Goal: Task Accomplishment & Management: Use online tool/utility

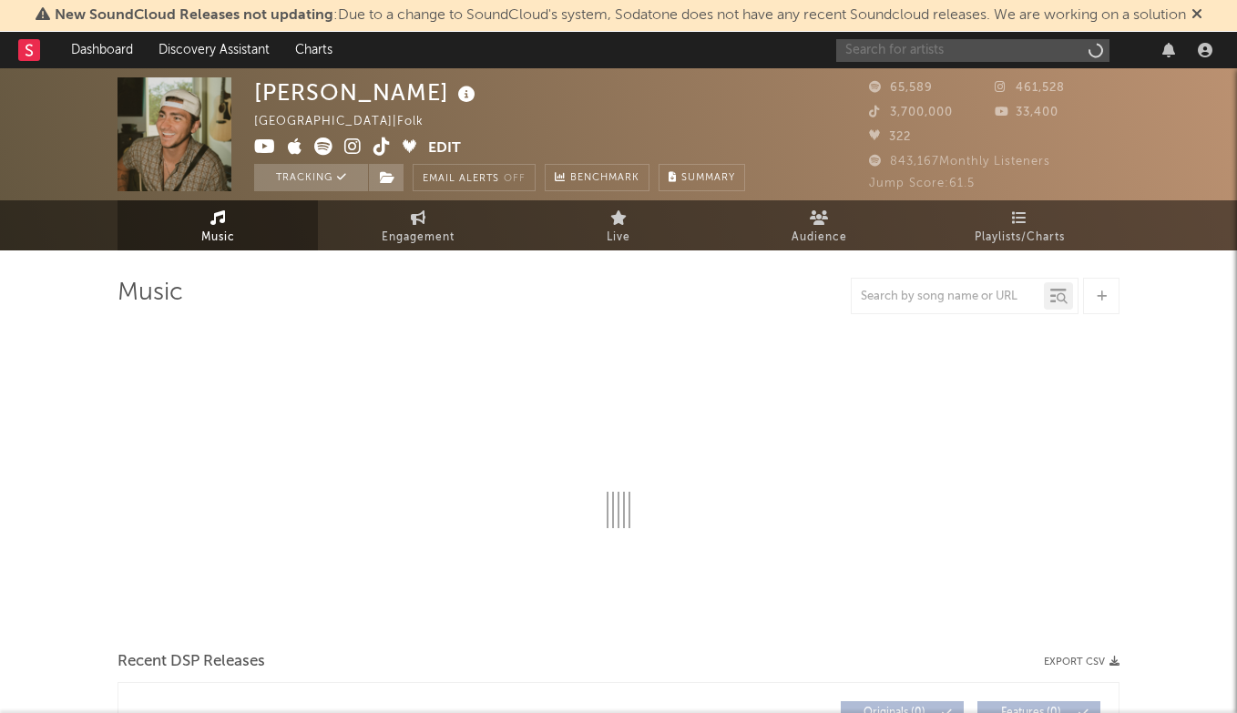
click at [893, 46] on input "text" at bounding box center [972, 50] width 273 height 23
type input "lelo"
select select "6m"
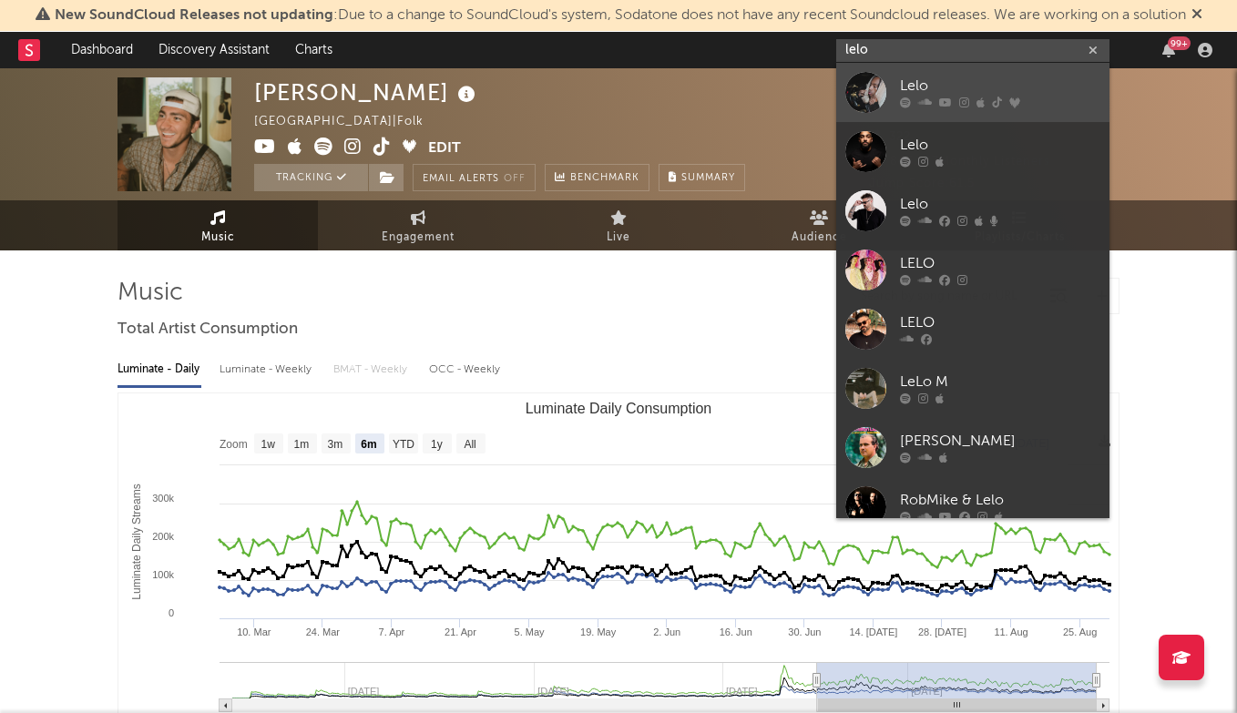
type input "lelo"
click at [936, 77] on div "Lelo" at bounding box center [1000, 87] width 200 height 22
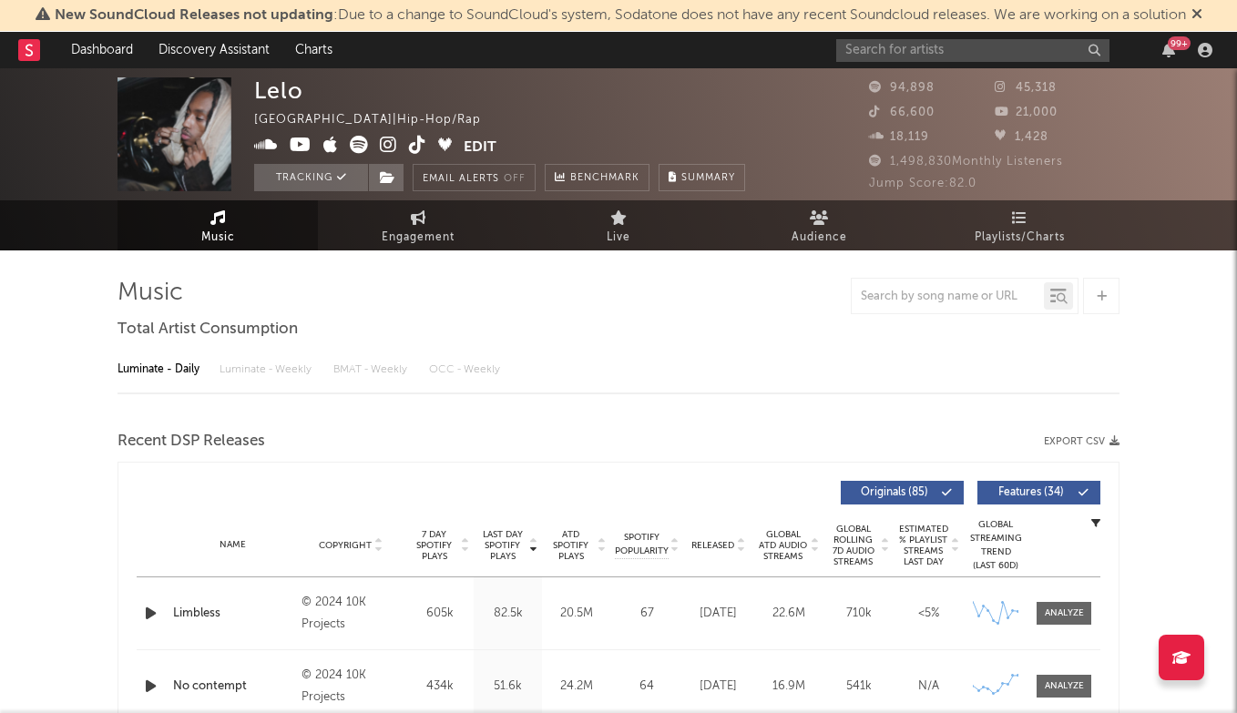
select select "6m"
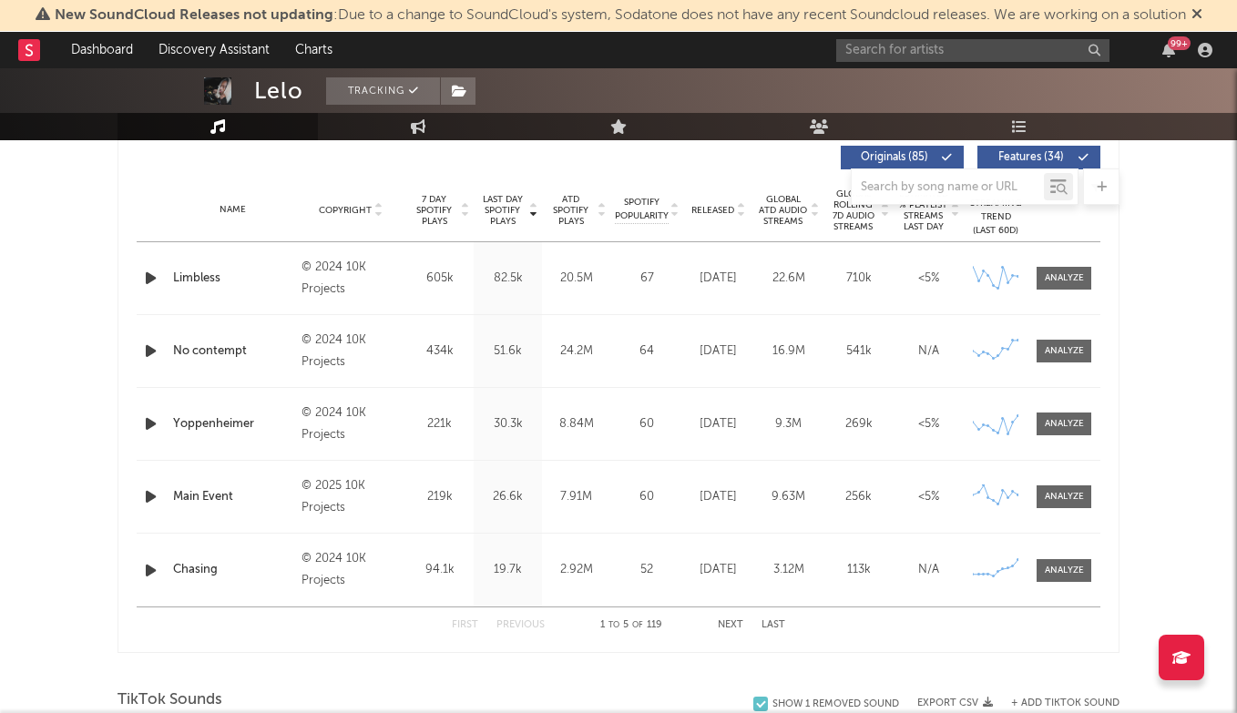
scroll to position [704, 0]
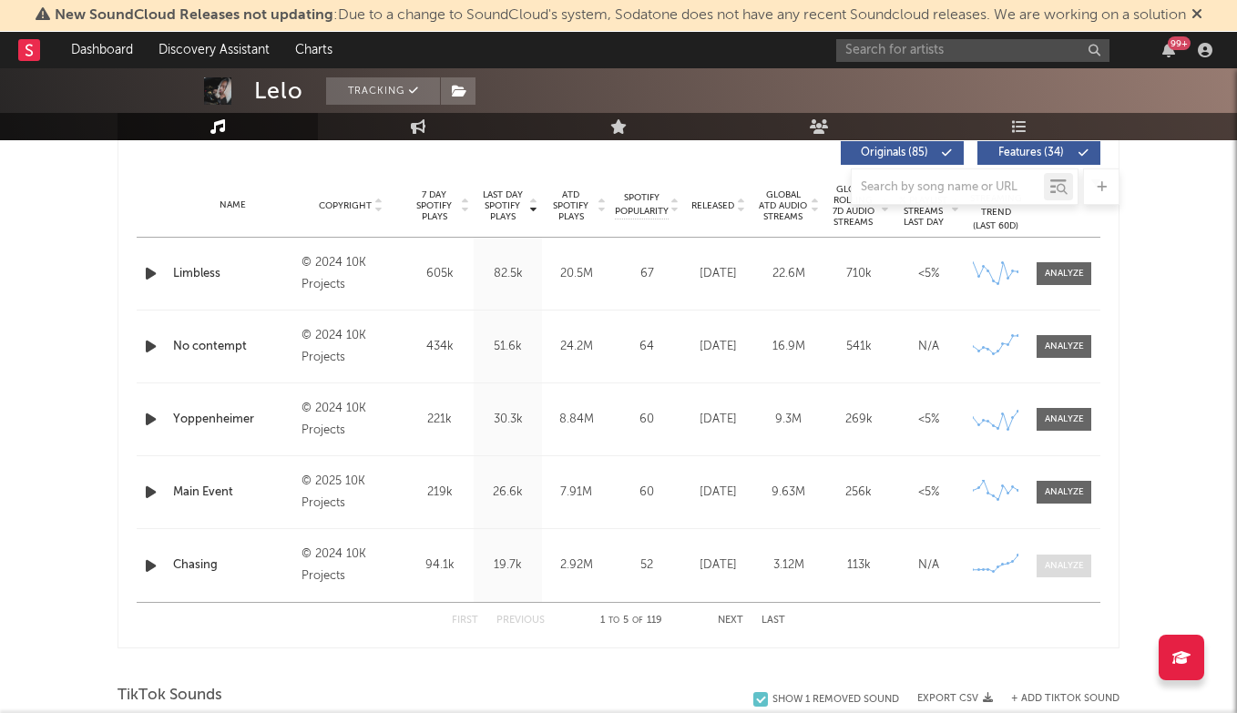
click at [1056, 555] on span at bounding box center [1063, 566] width 55 height 23
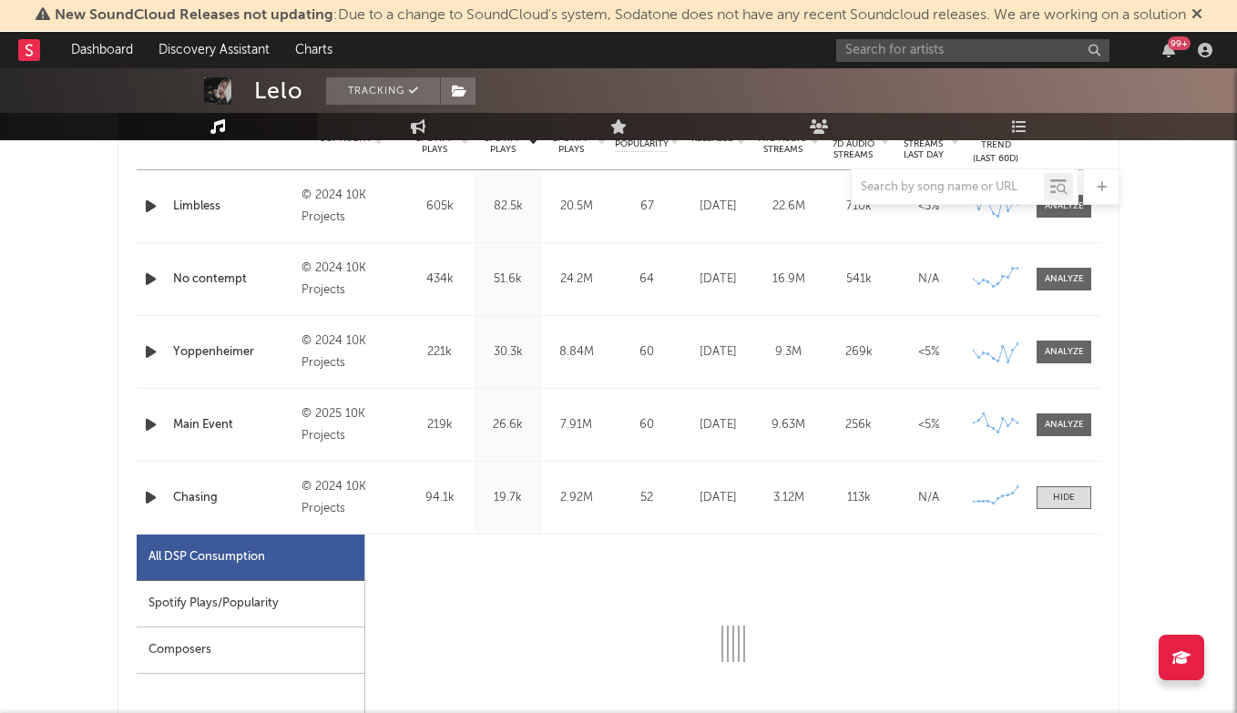
select select "6m"
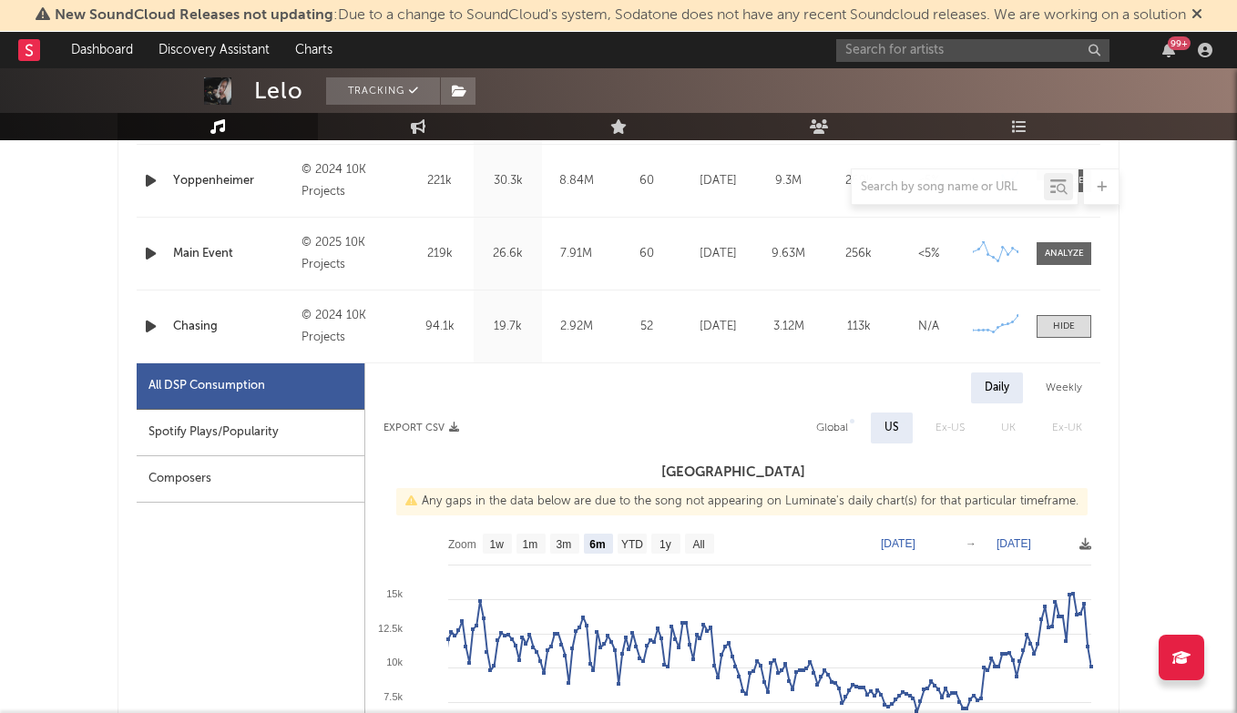
scroll to position [961, 0]
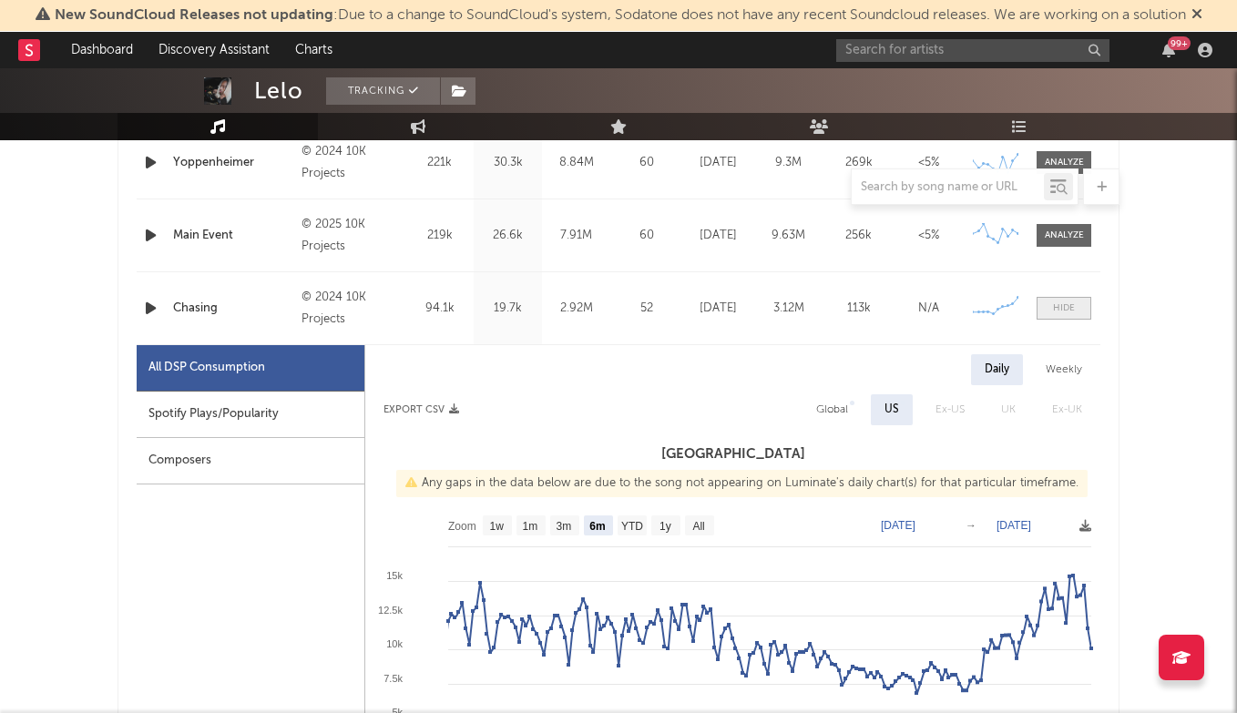
click at [1068, 315] on span at bounding box center [1063, 308] width 55 height 23
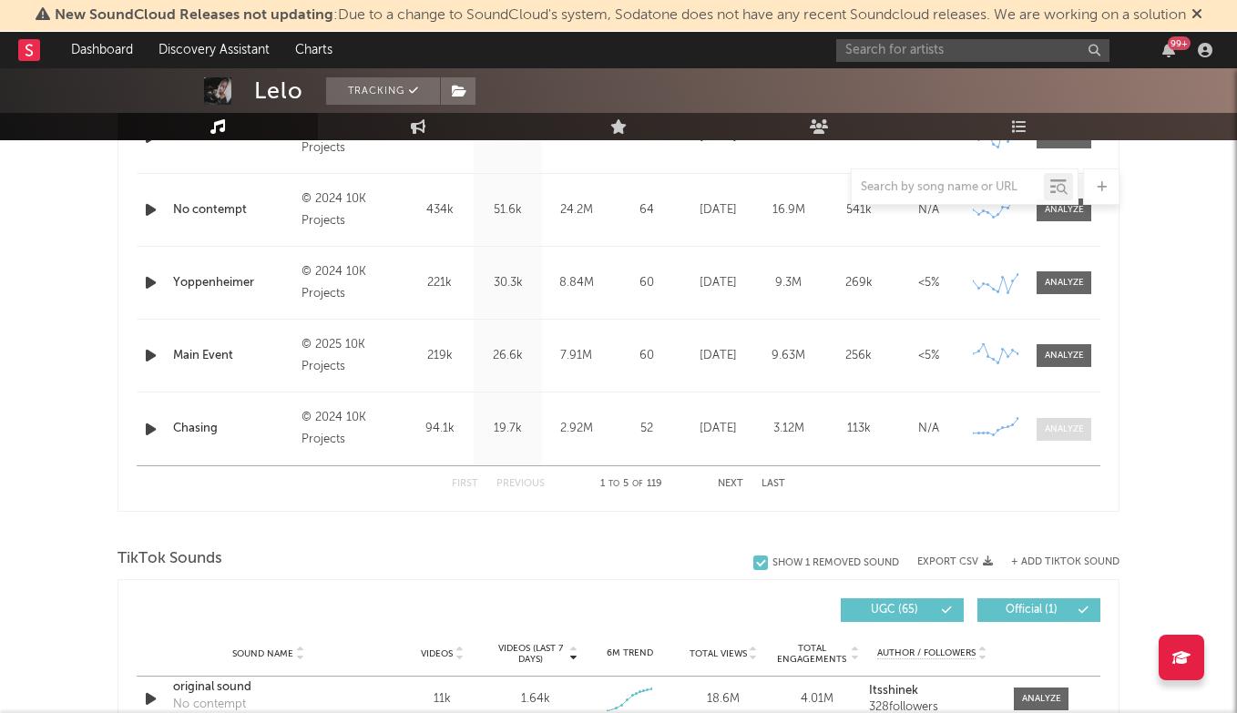
scroll to position [823, 0]
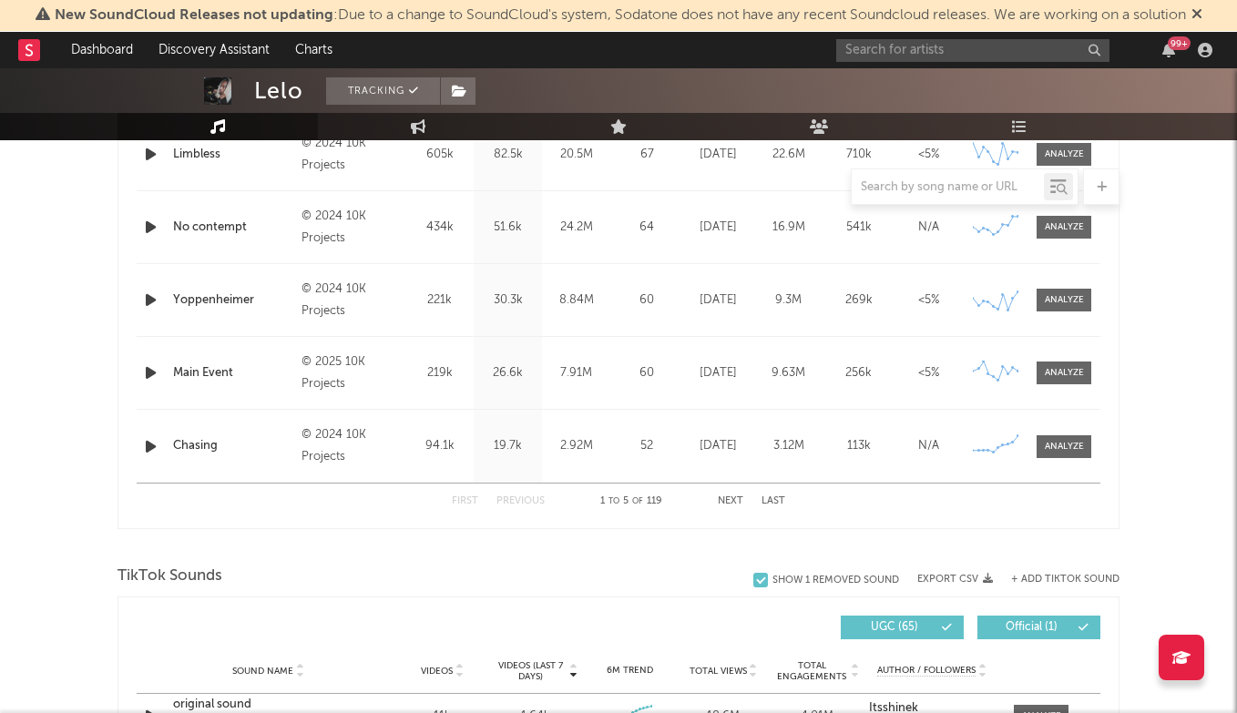
click at [737, 504] on button "Next" at bounding box center [731, 501] width 26 height 10
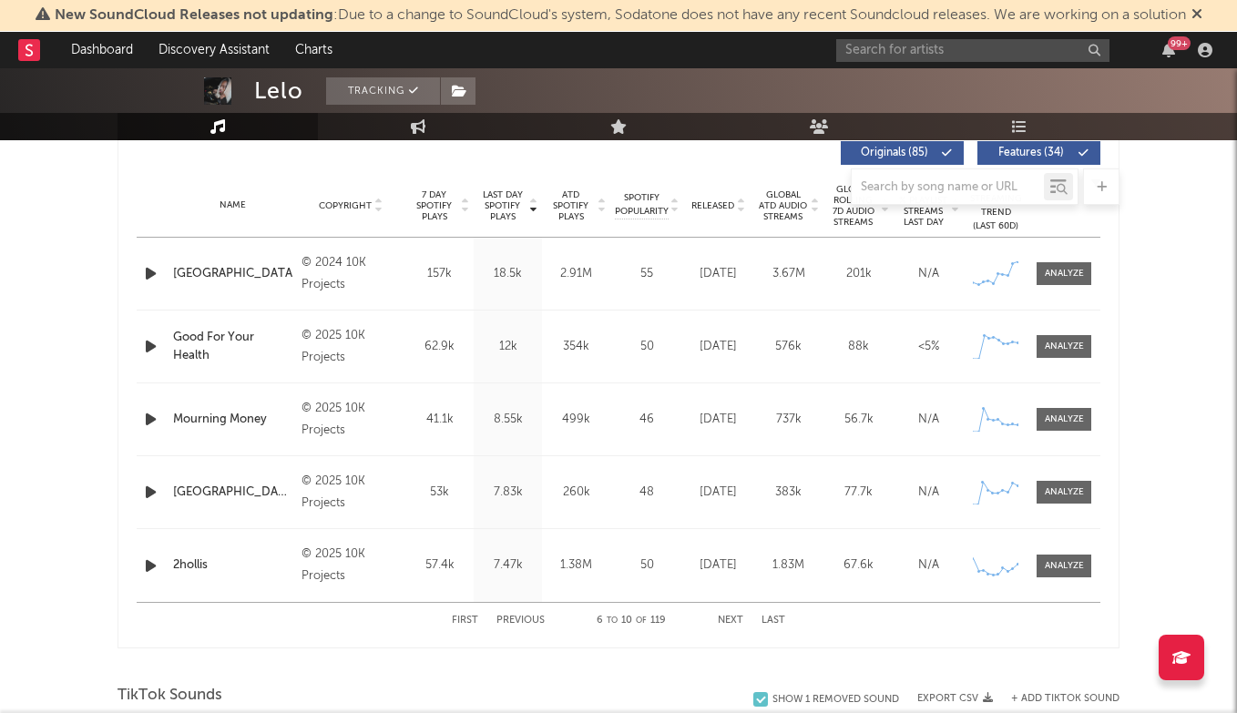
scroll to position [718, 0]
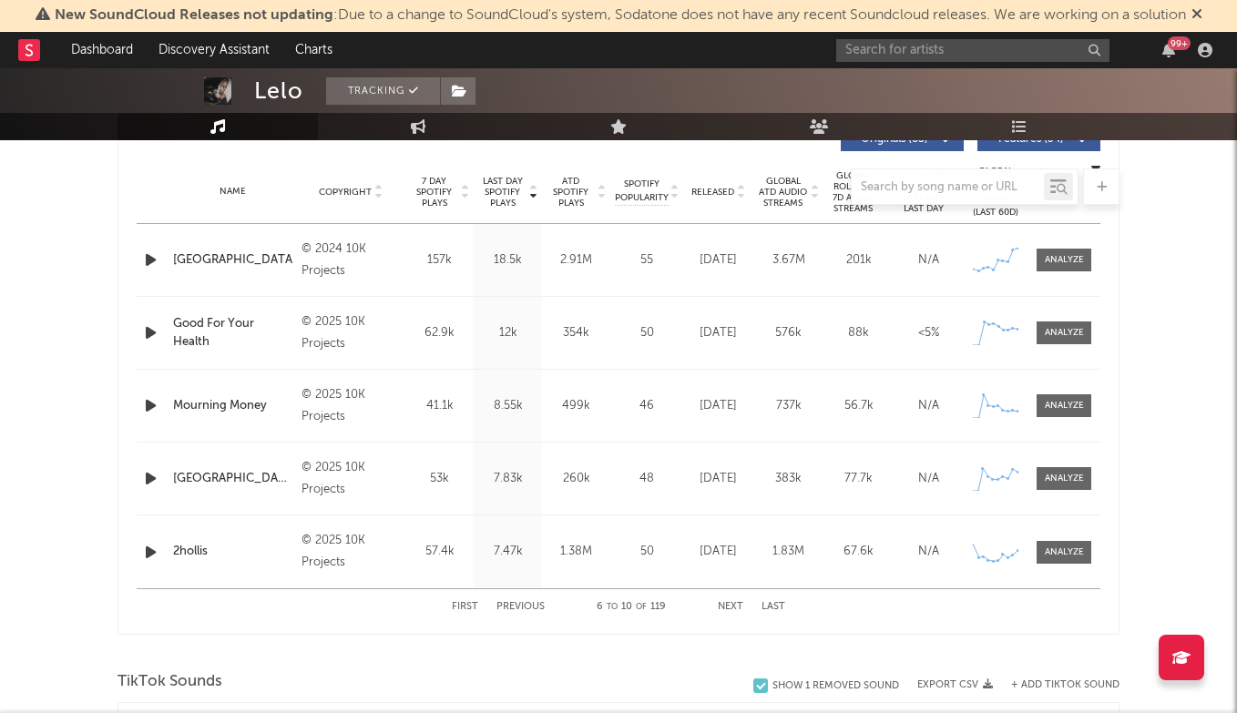
click at [735, 604] on button "Next" at bounding box center [731, 607] width 26 height 10
click at [1067, 396] on span at bounding box center [1063, 405] width 55 height 23
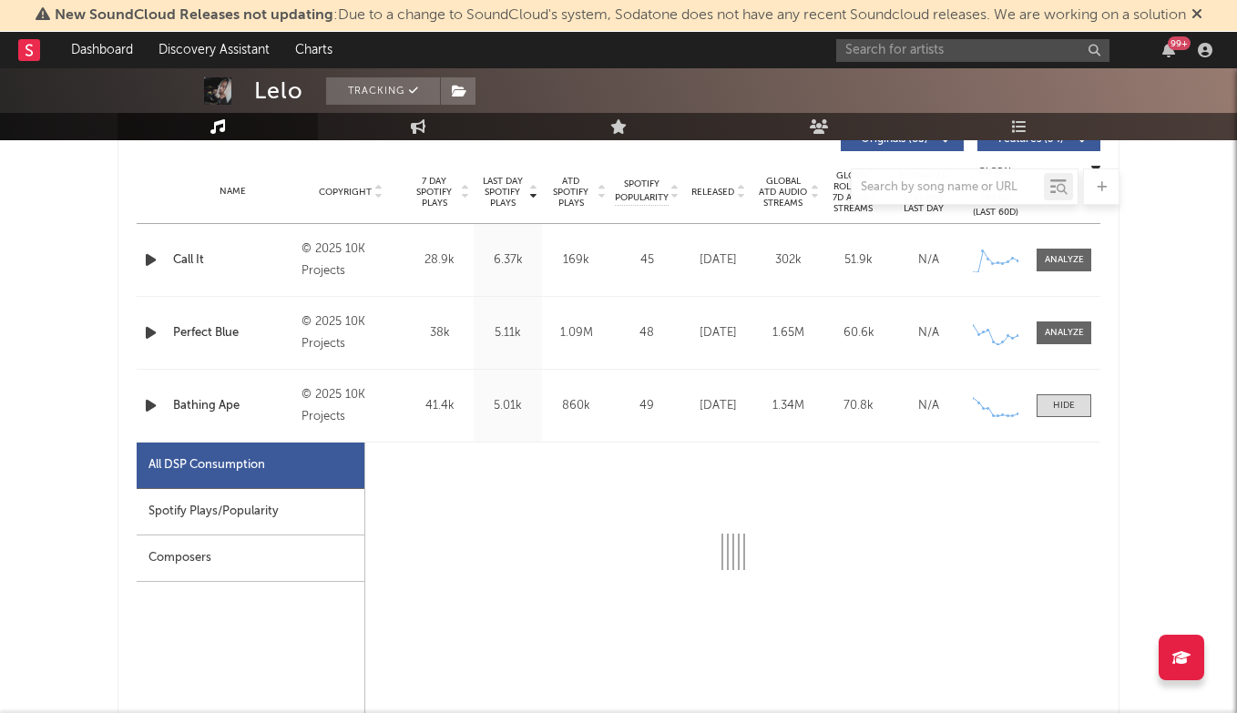
select select "1w"
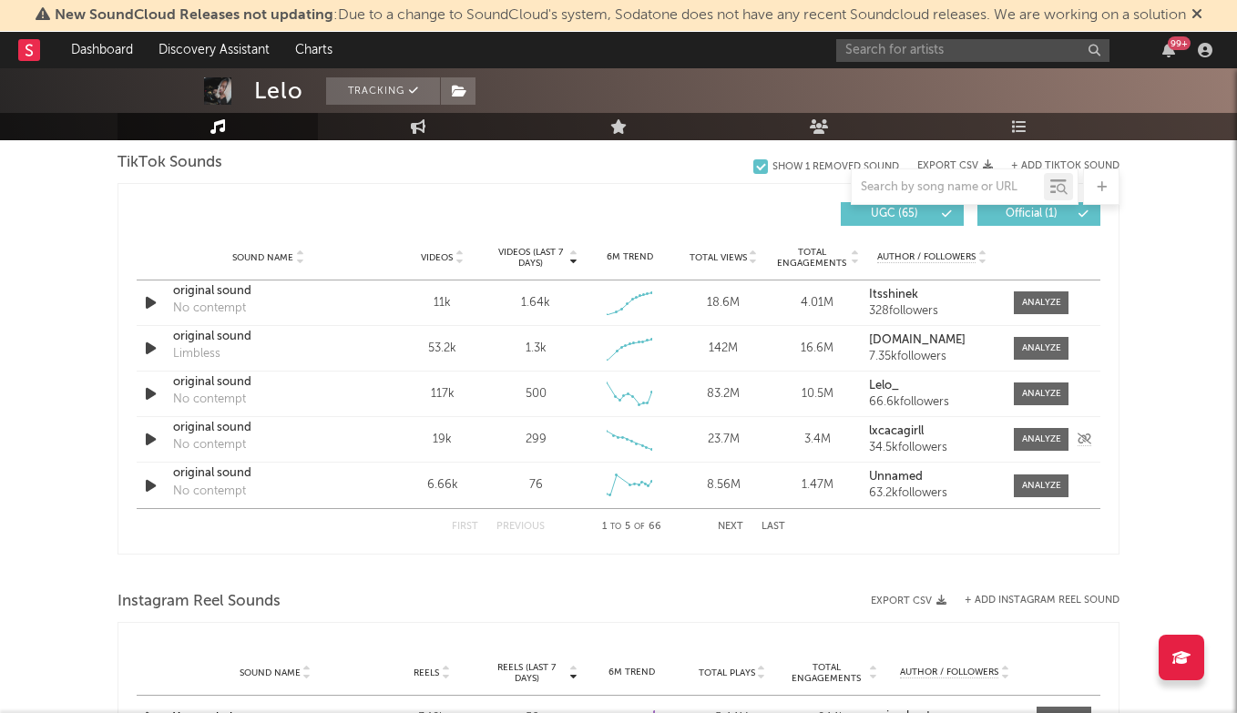
scroll to position [2108, 0]
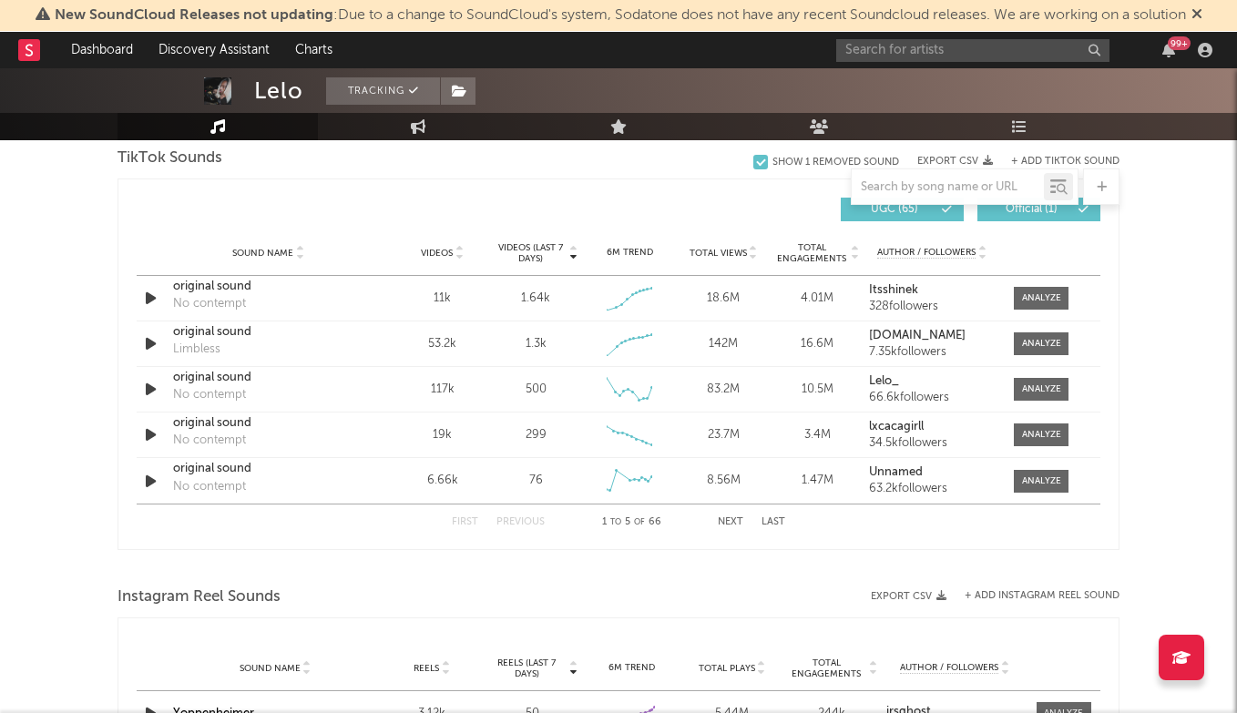
click at [733, 520] on button "Next" at bounding box center [731, 522] width 26 height 10
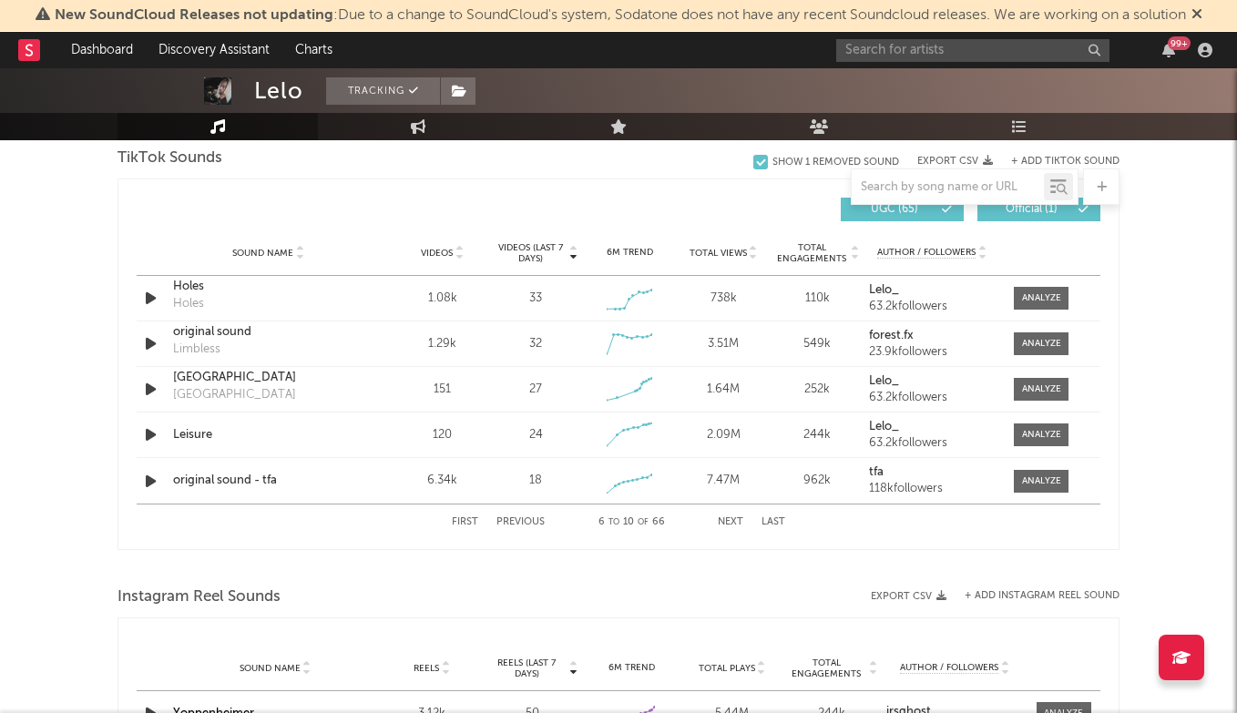
click at [733, 520] on button "Next" at bounding box center [731, 522] width 26 height 10
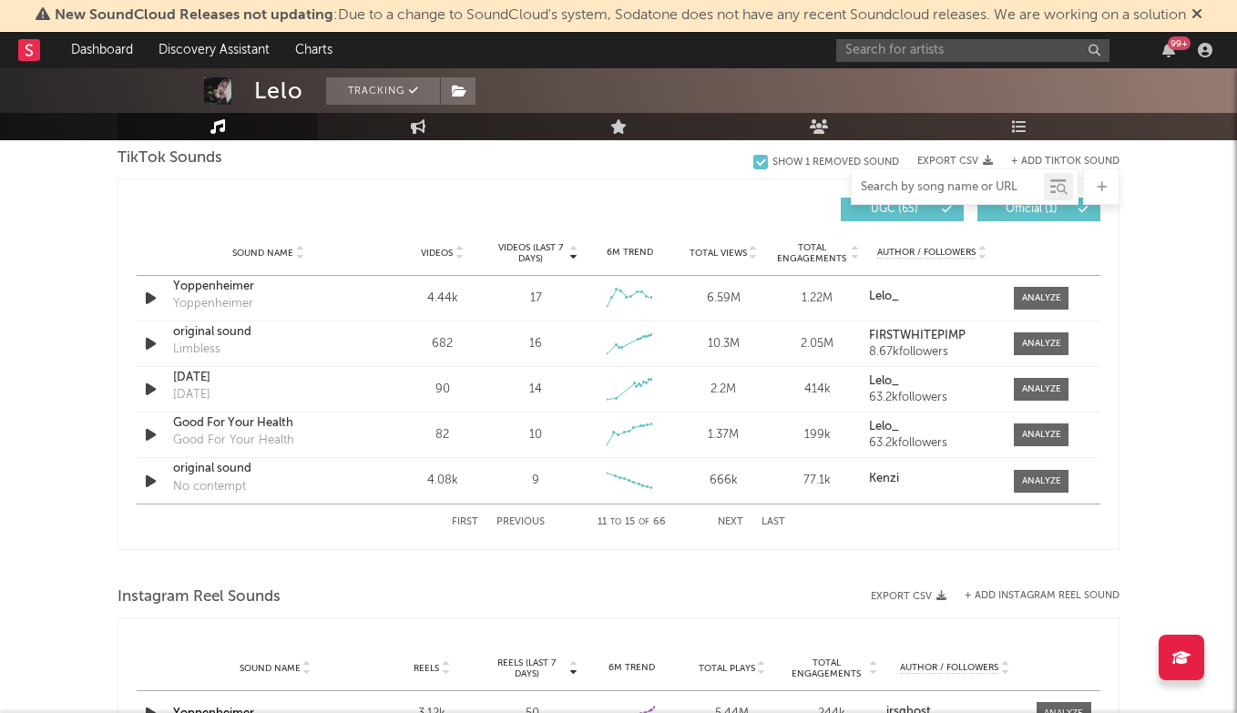
click at [918, 180] on input "text" at bounding box center [948, 187] width 192 height 15
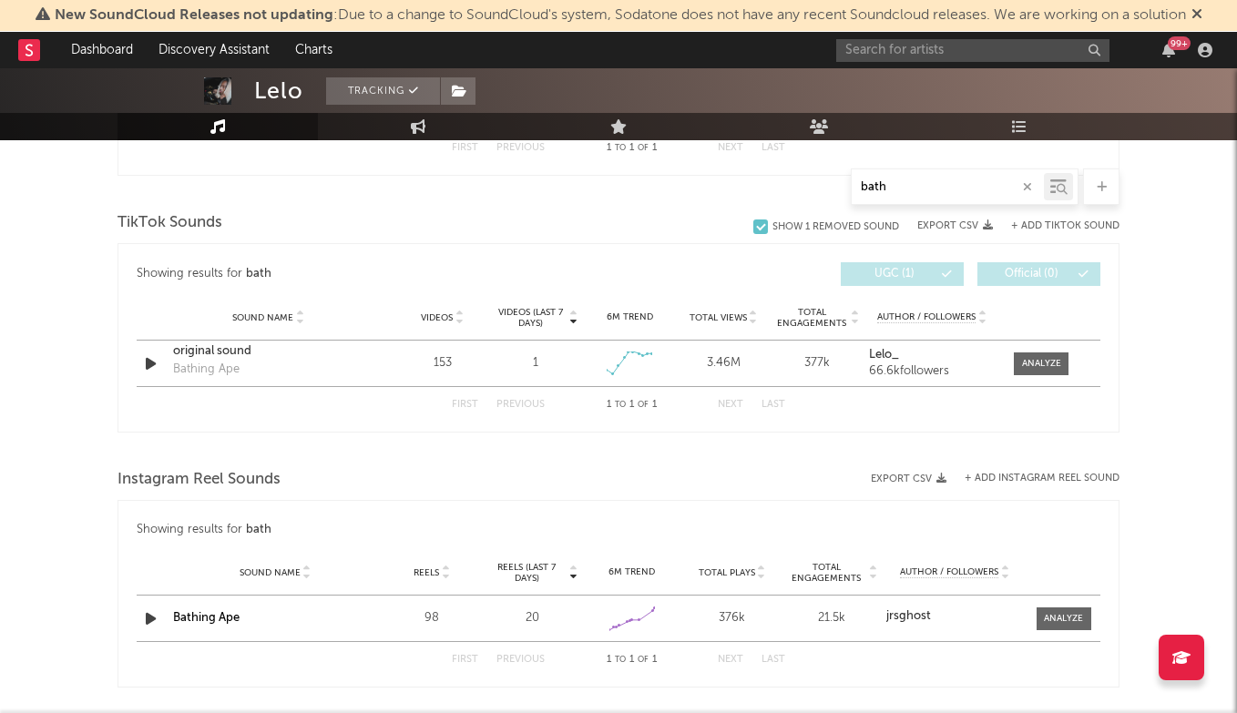
scroll to position [1750, 0]
type input "bath"
click at [1070, 209] on div "TikTok Sounds" at bounding box center [618, 224] width 1002 height 31
click at [1070, 216] on div "TikTok Sounds" at bounding box center [618, 224] width 1002 height 31
click at [1070, 224] on button "+ Add TikTok Sound" at bounding box center [1065, 227] width 108 height 10
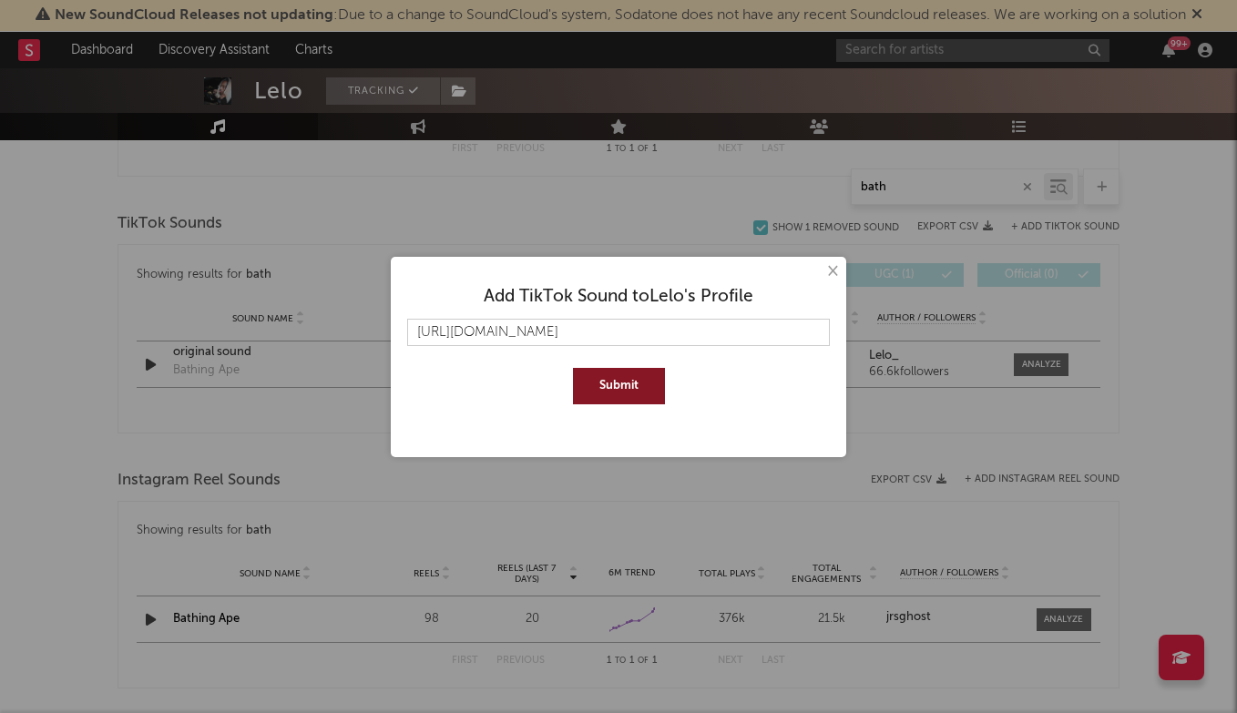
type input "[URL][DOMAIN_NAME]"
click at [606, 393] on button "Submit" at bounding box center [619, 386] width 92 height 36
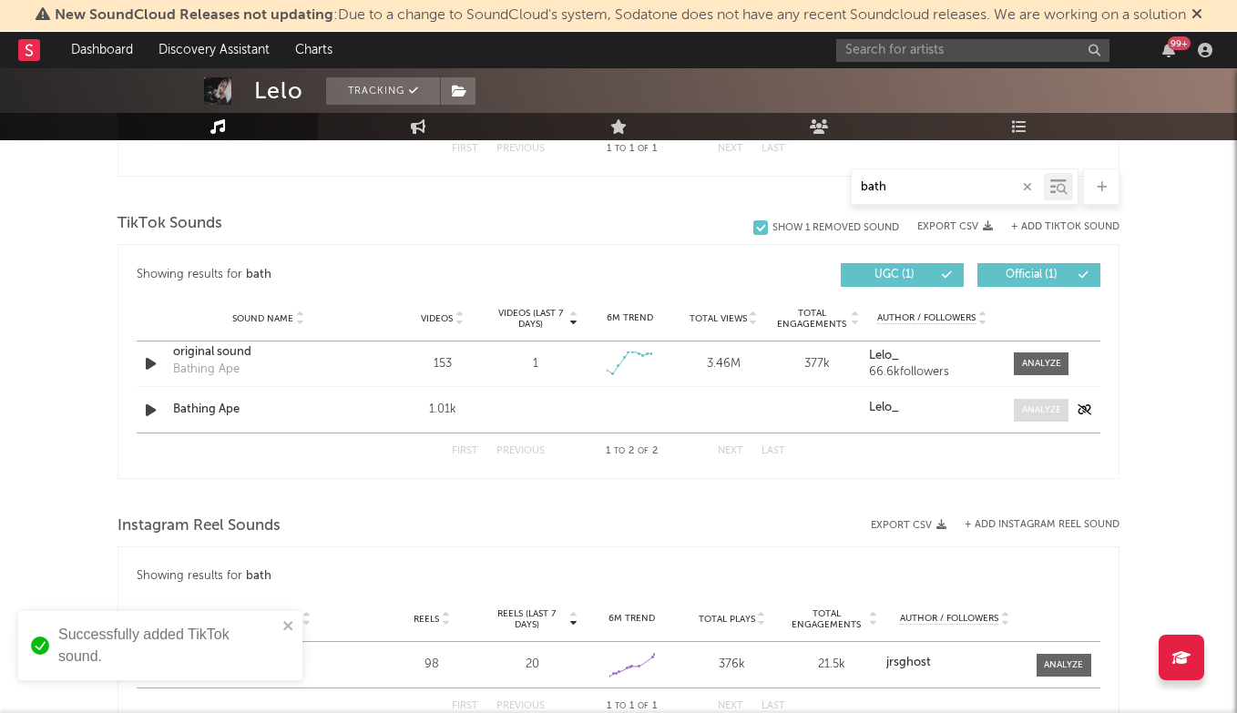
click at [1046, 403] on div at bounding box center [1041, 410] width 39 height 14
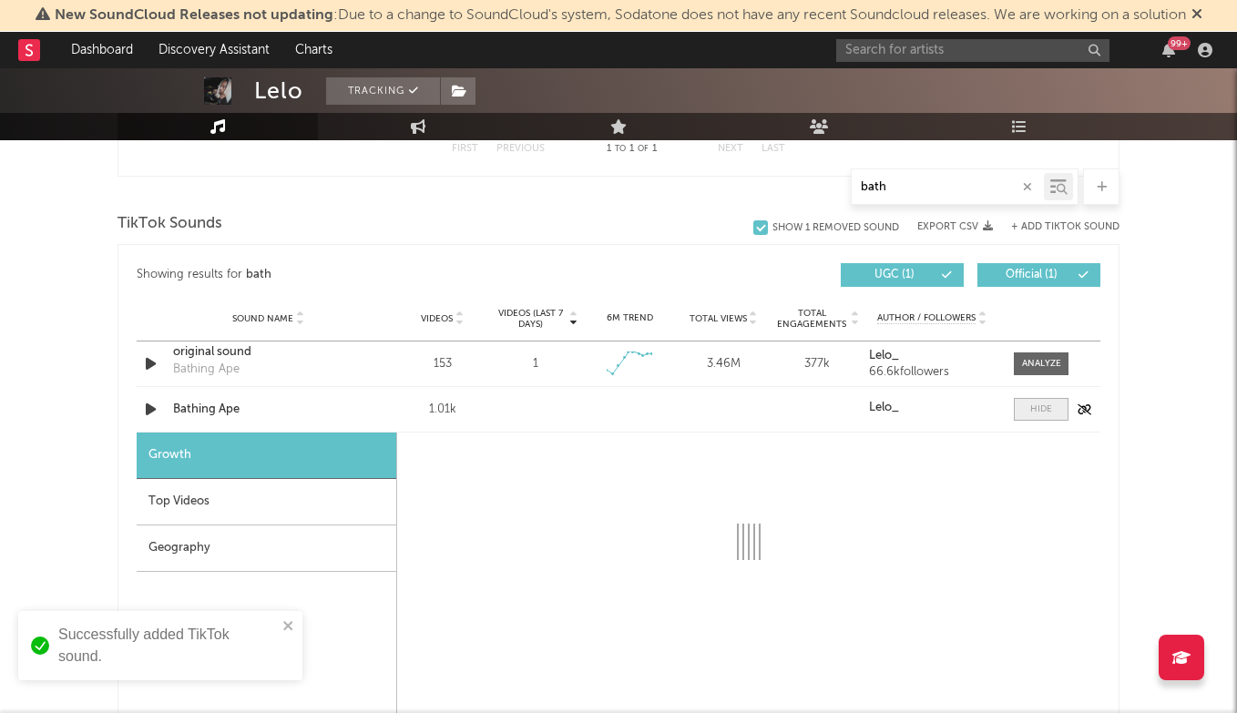
scroll to position [1750, 1]
select select "1w"
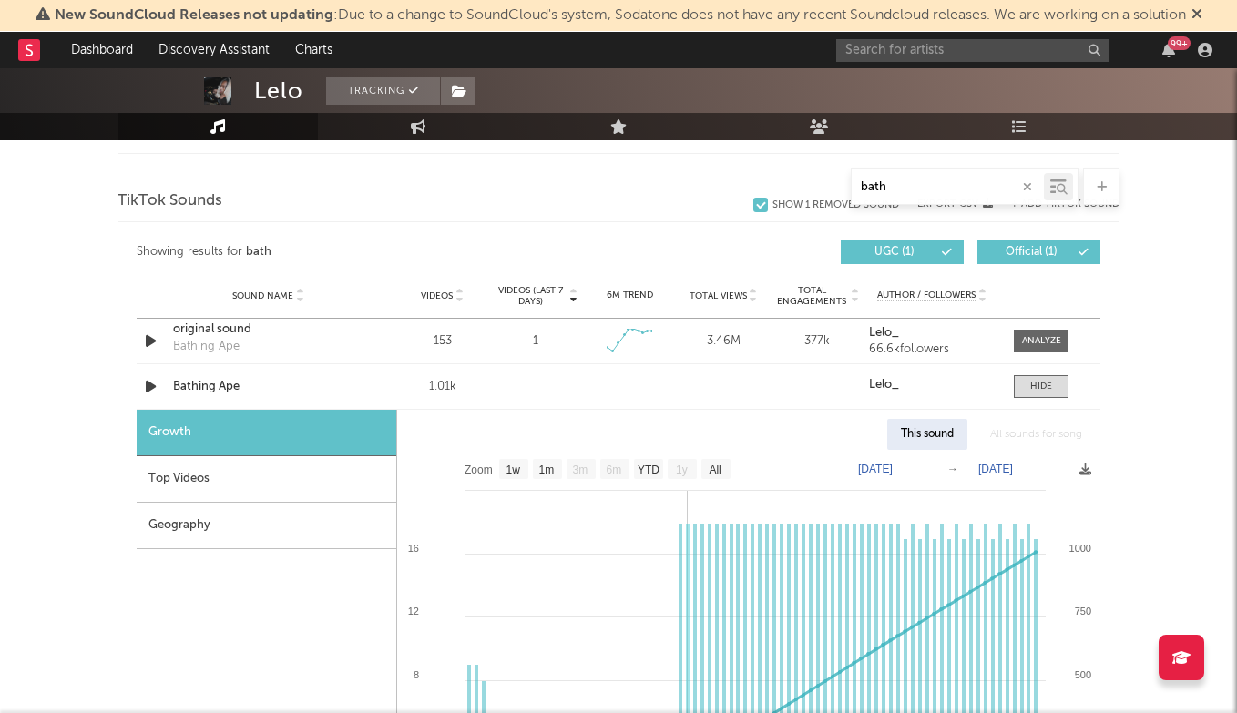
scroll to position [1638, 0]
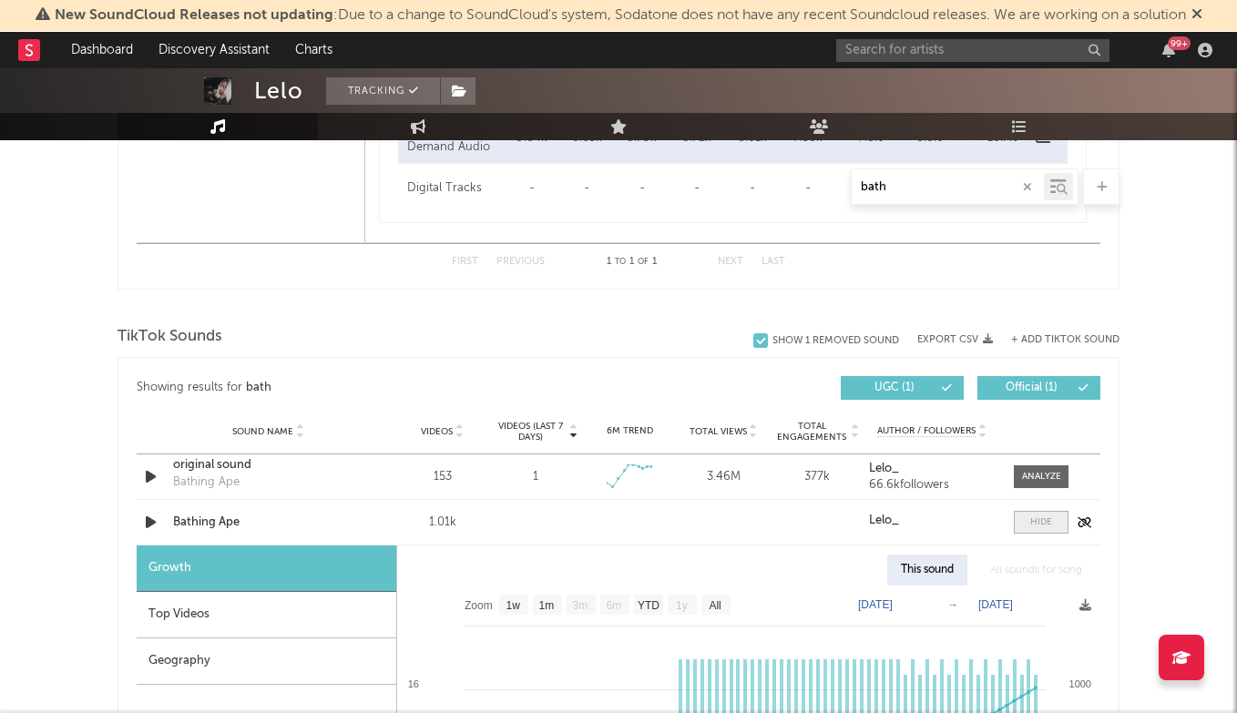
click at [1045, 524] on div at bounding box center [1041, 522] width 22 height 14
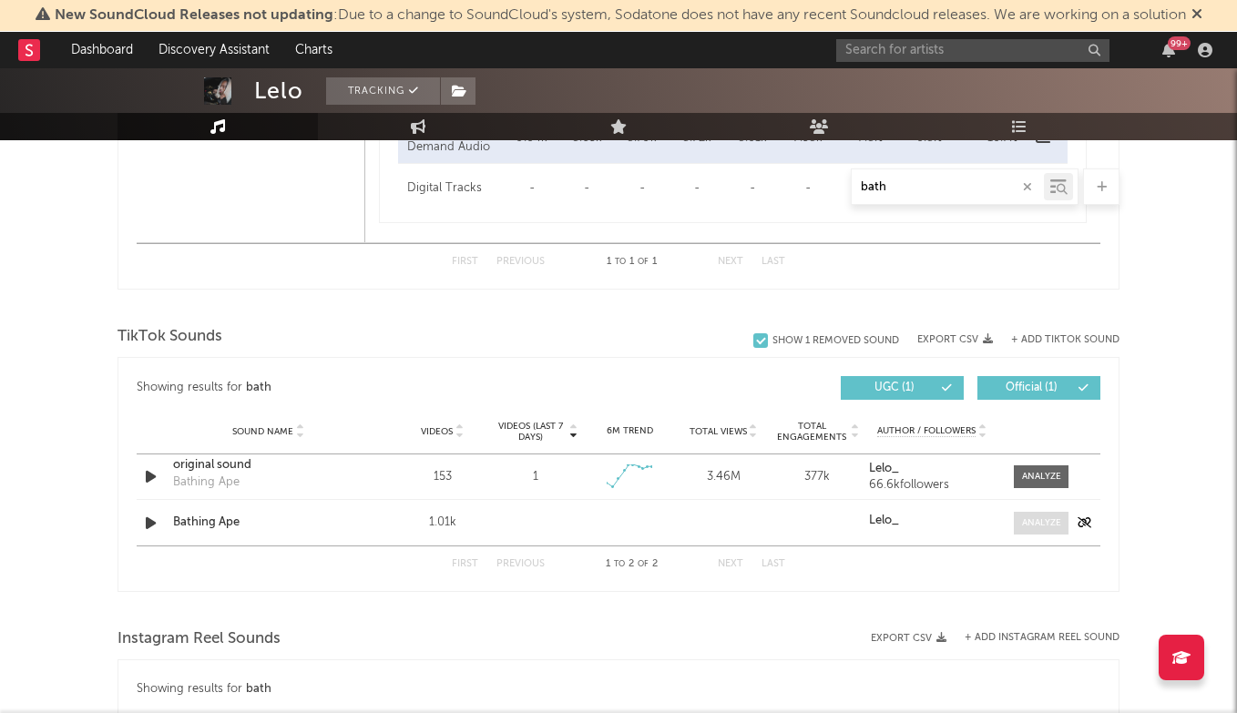
click at [1034, 521] on div at bounding box center [1041, 523] width 39 height 14
select select "1w"
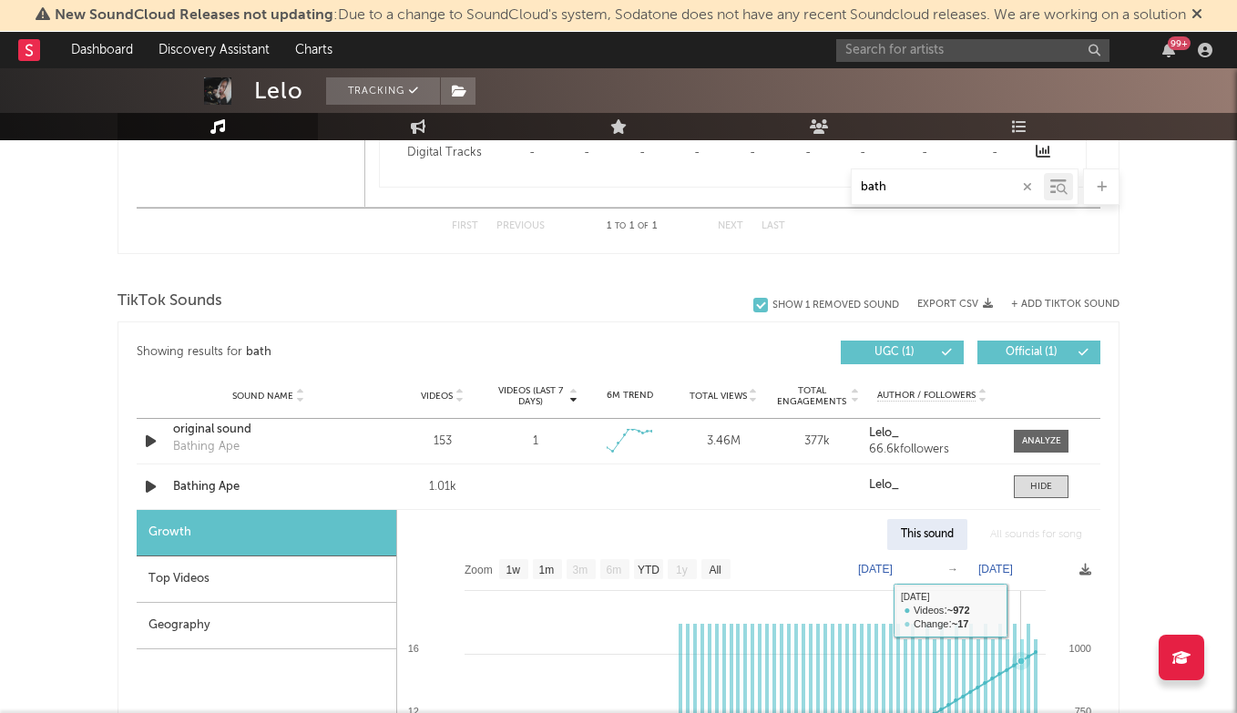
scroll to position [1674, 0]
click at [256, 598] on div "Top Videos" at bounding box center [267, 579] width 260 height 46
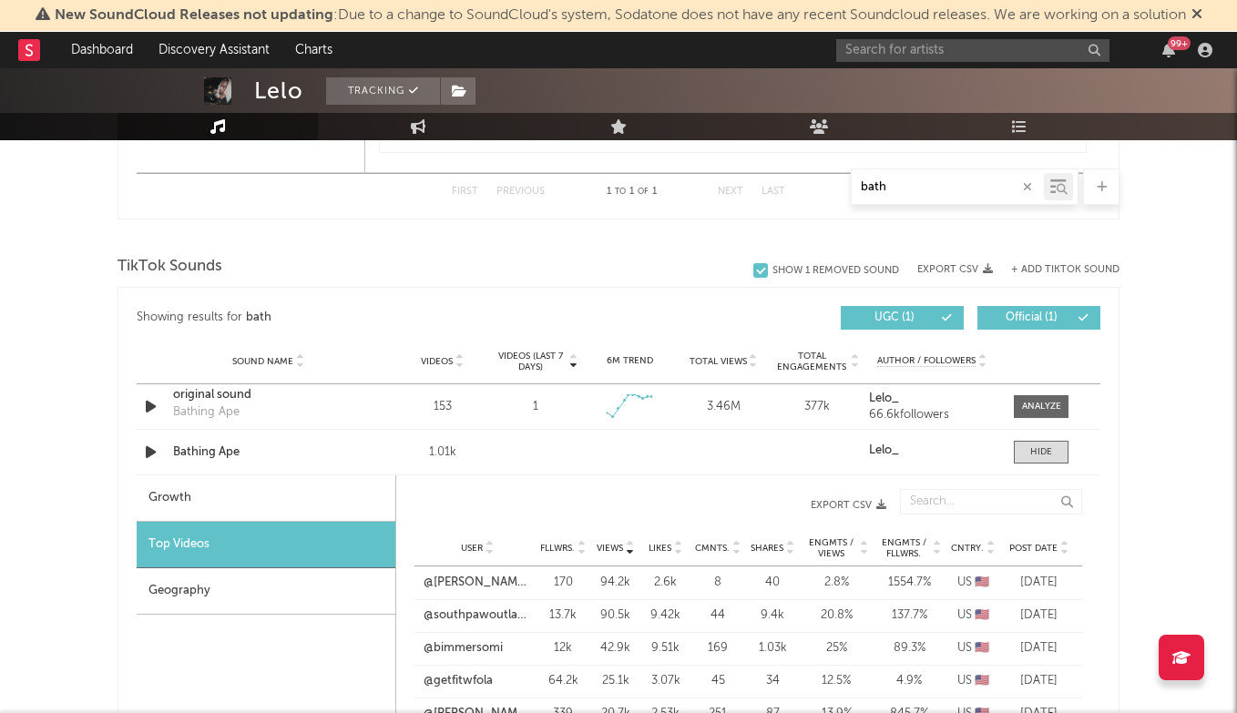
scroll to position [1780, 0]
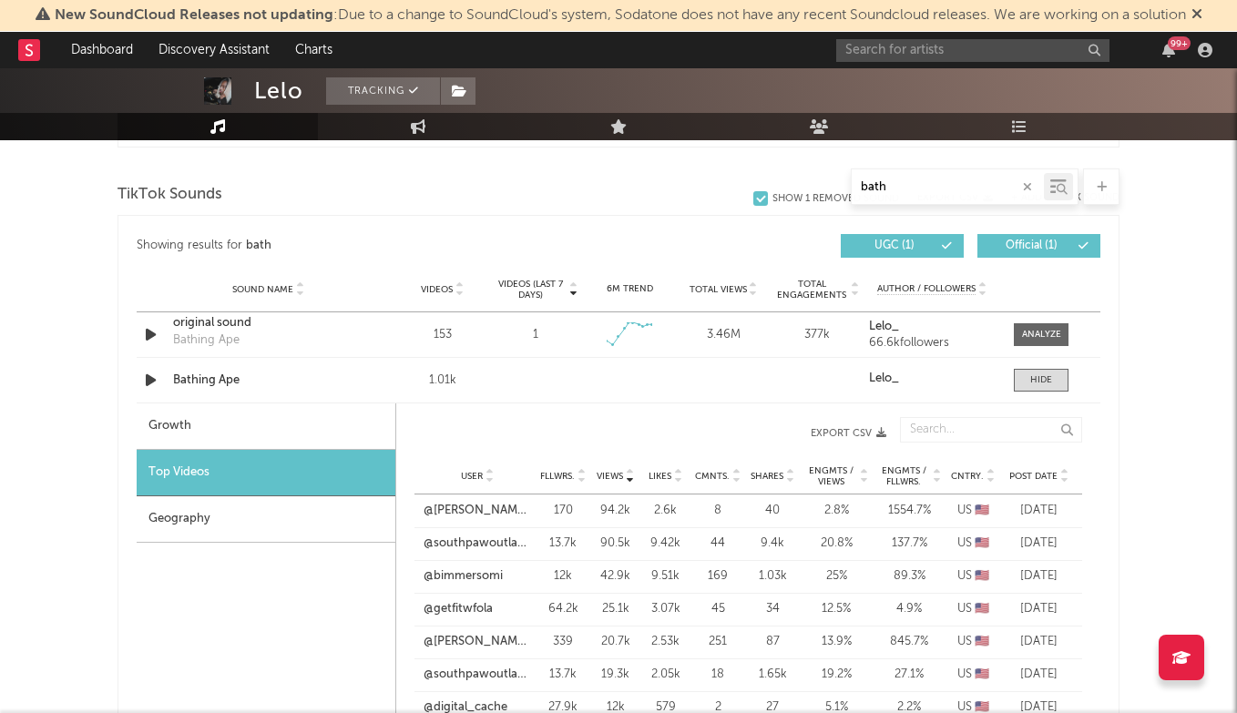
click at [1039, 483] on div "User Fllwrs. Views Likes Cmnts. Shares Engmts / Views Engmts / Fllwrs. Cntry. P…" at bounding box center [748, 476] width 668 height 36
click at [1047, 475] on span "Post Date" at bounding box center [1033, 476] width 48 height 11
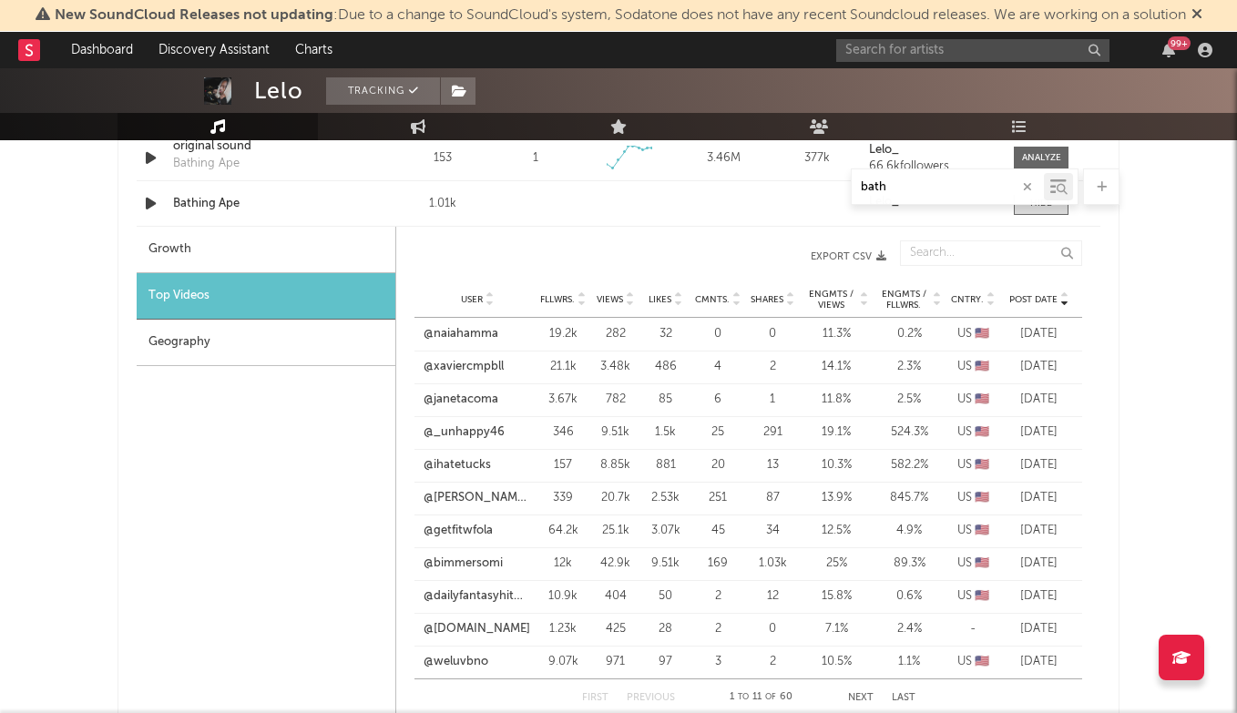
scroll to position [2073, 0]
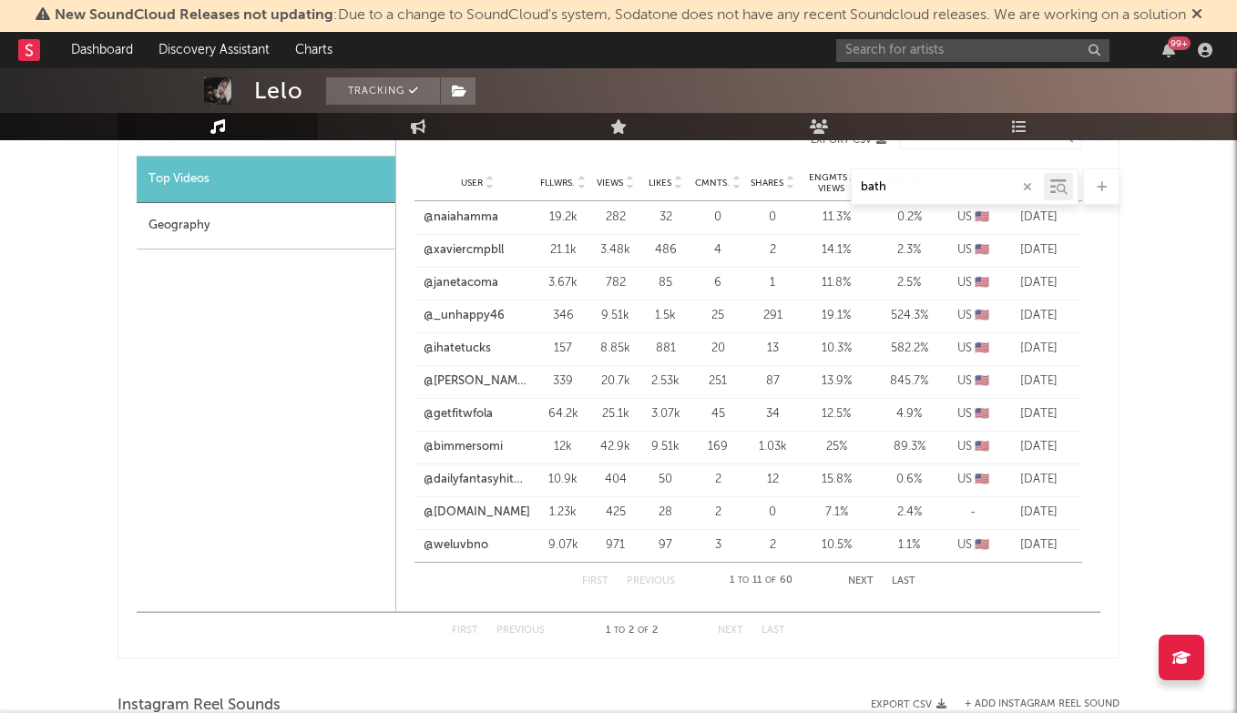
click at [866, 580] on button "Next" at bounding box center [861, 582] width 26 height 10
click at [638, 577] on button "Previous" at bounding box center [651, 582] width 48 height 10
click at [461, 441] on link "@bimmersomi" at bounding box center [463, 447] width 79 height 18
